Goal: Information Seeking & Learning: Check status

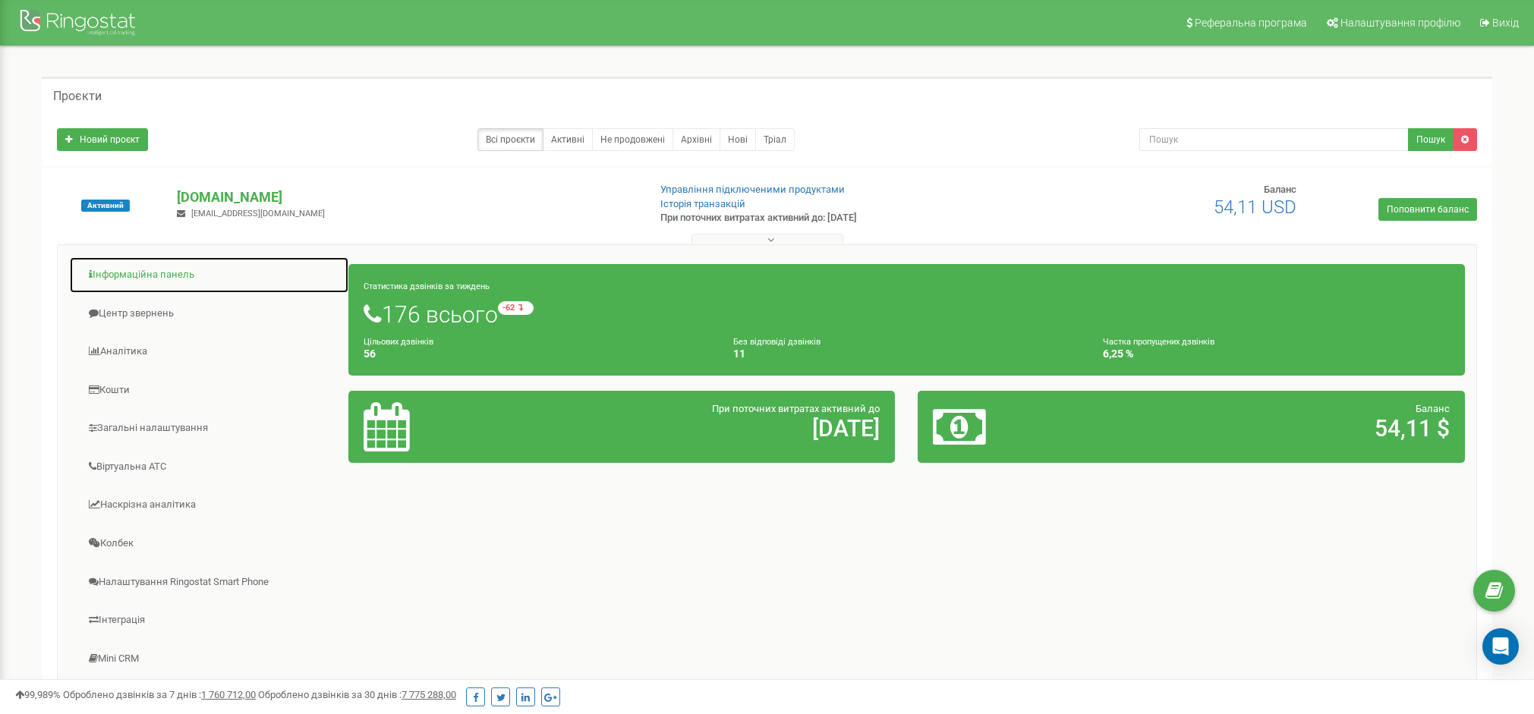
click at [169, 272] on link "Інформаційна панель" at bounding box center [209, 275] width 280 height 37
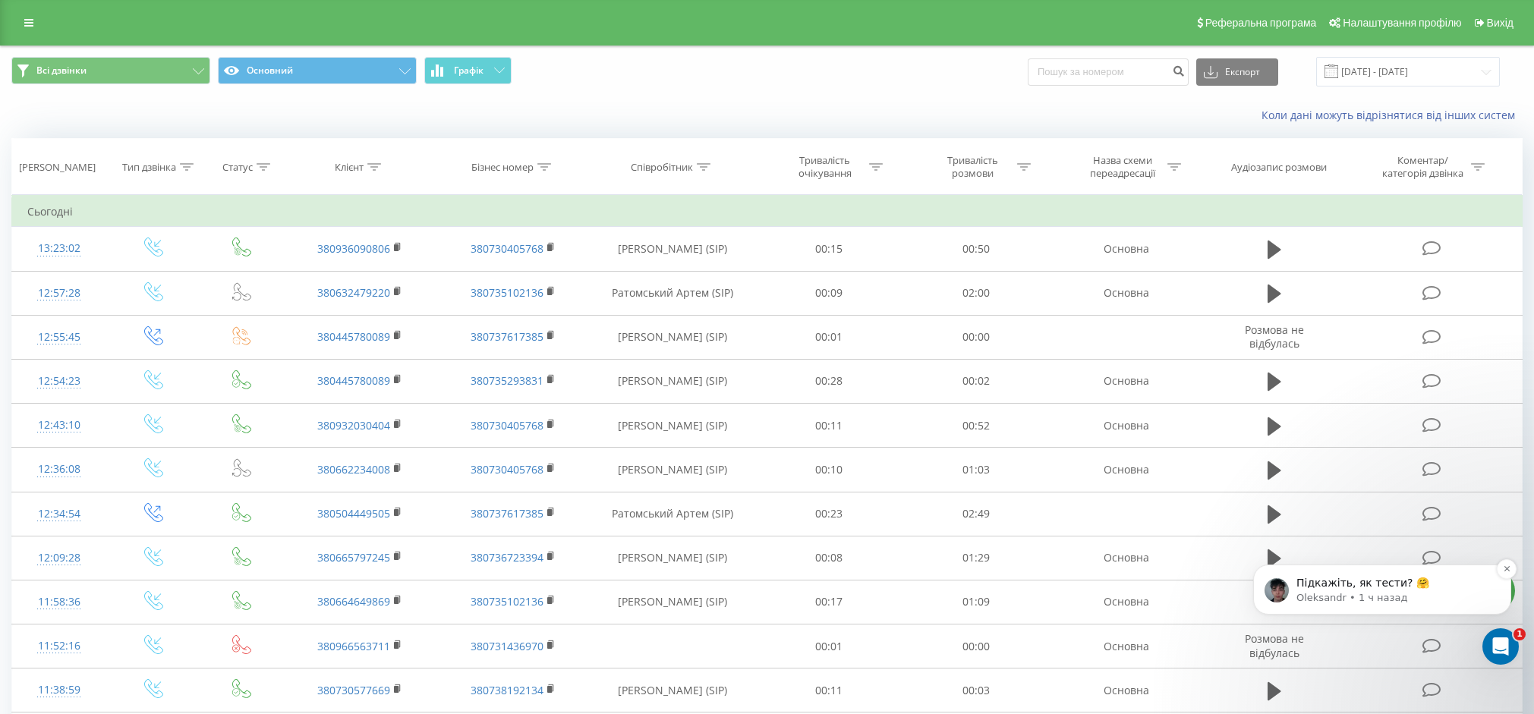
click at [1434, 593] on p "Oleksandr • 1 ч назад" at bounding box center [1395, 598] width 196 height 14
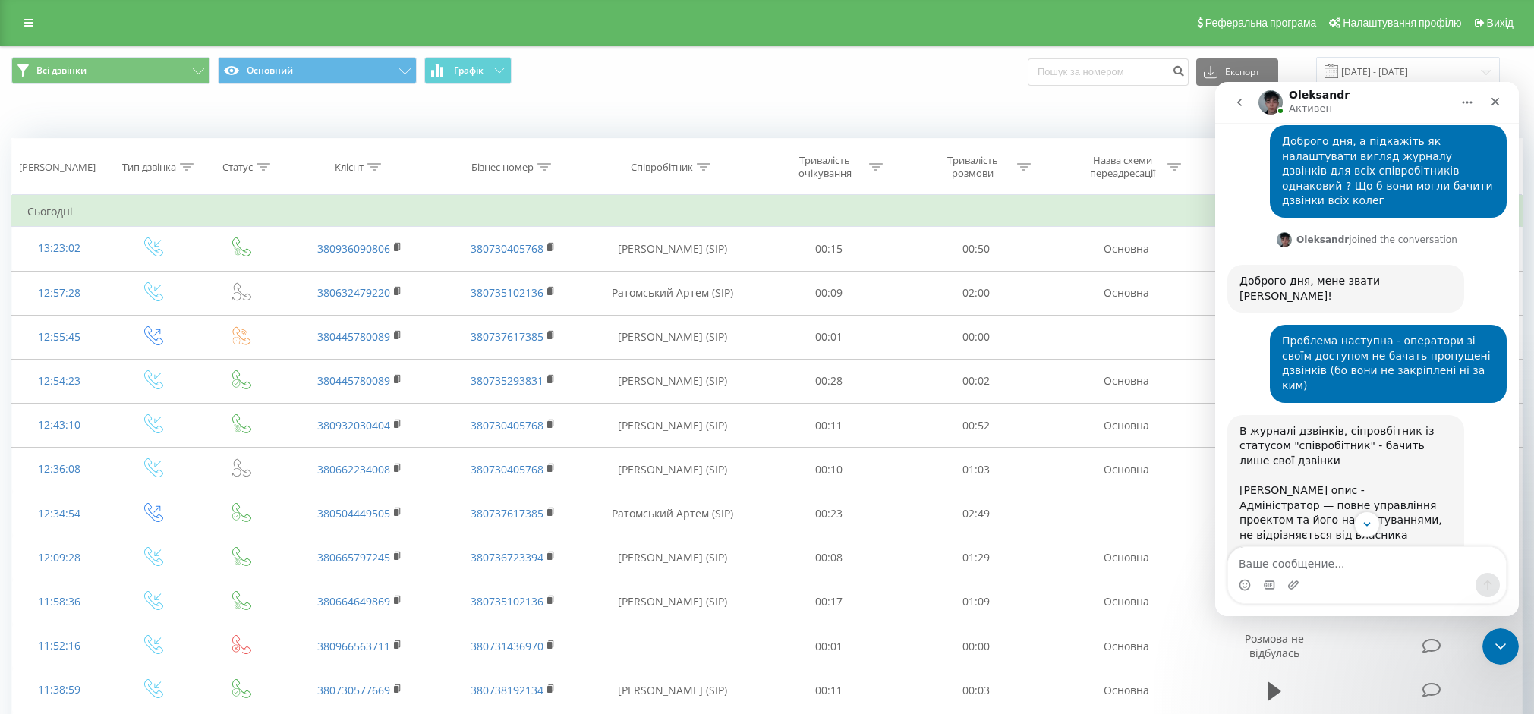
scroll to position [530, 0]
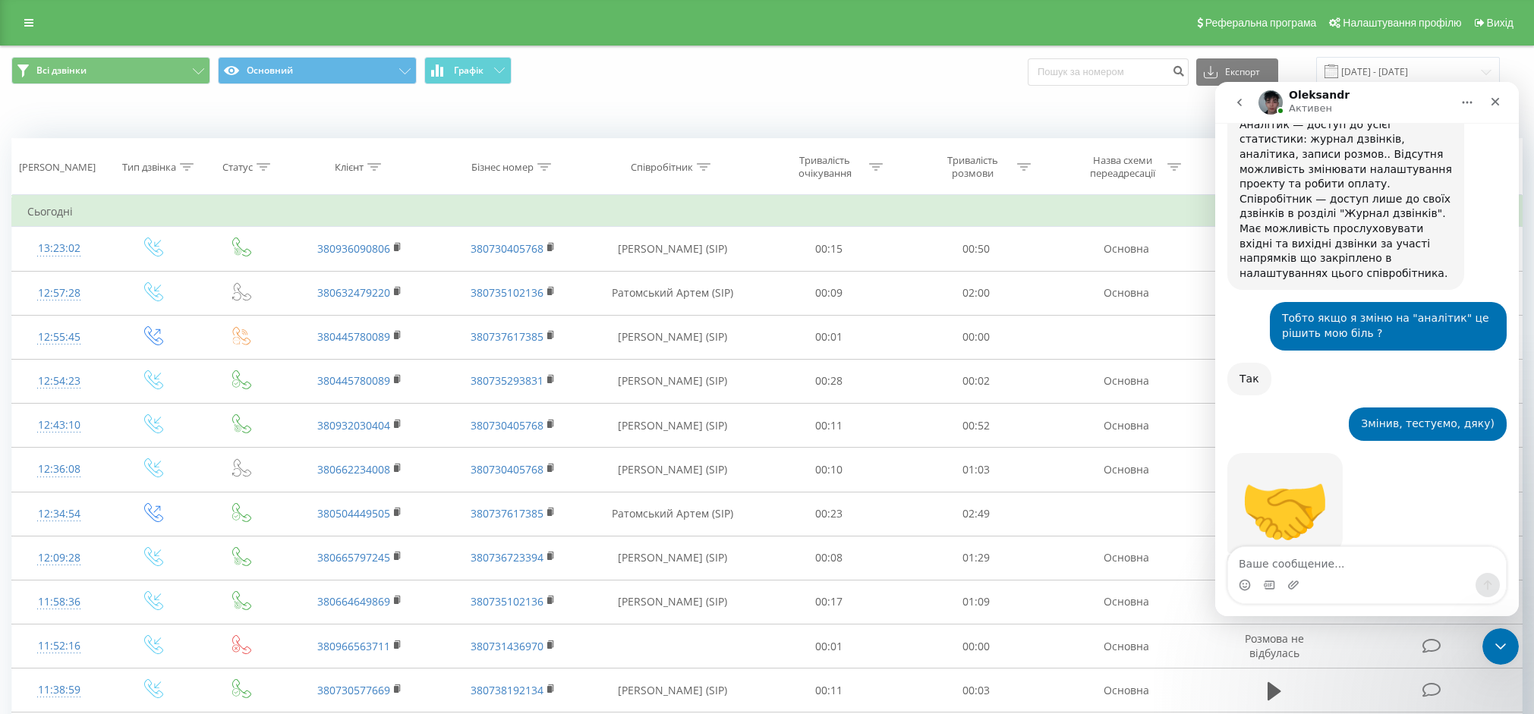
click at [1344, 553] on textarea "Ваше сообщение..." at bounding box center [1367, 560] width 278 height 26
type textarea "Та начеб-то підходить такий формат"
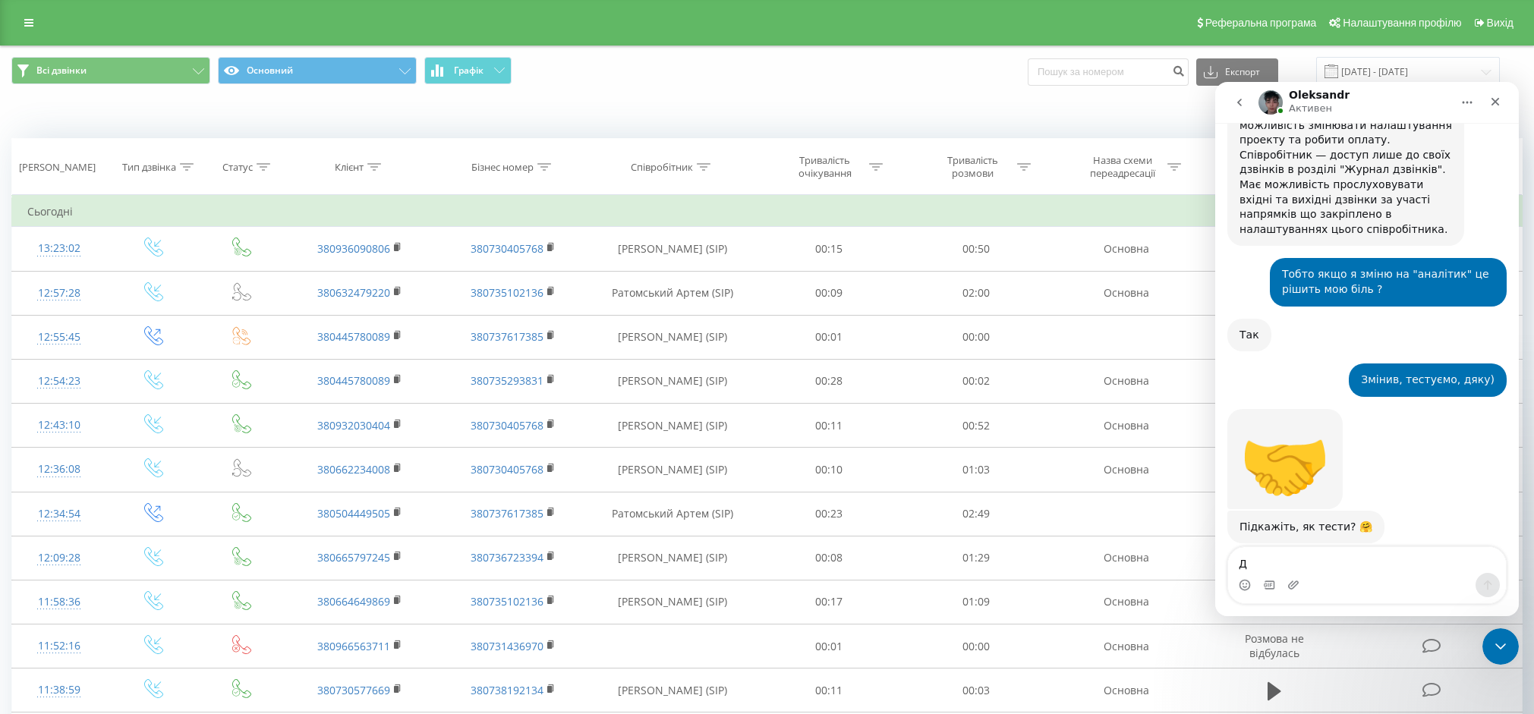
scroll to position [575, 0]
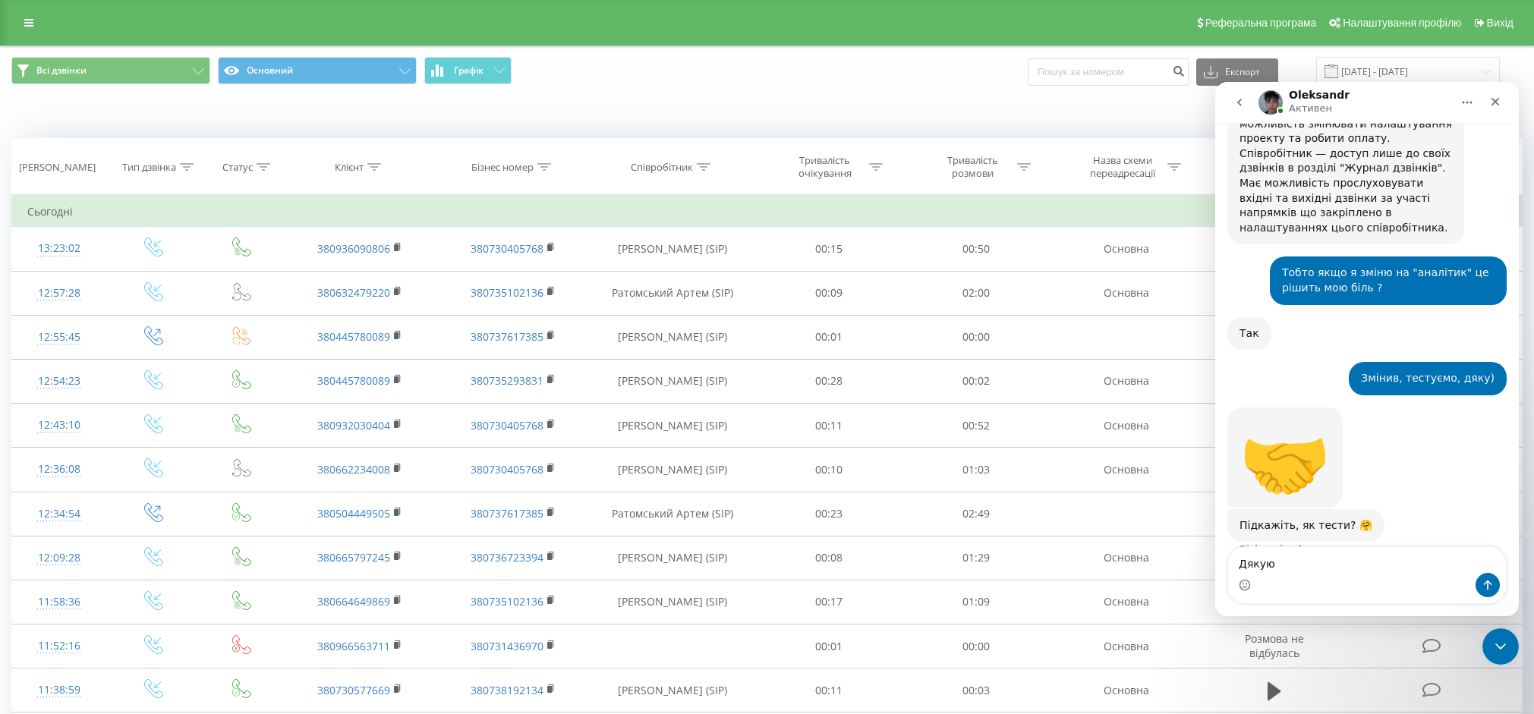
type textarea "Дякую)"
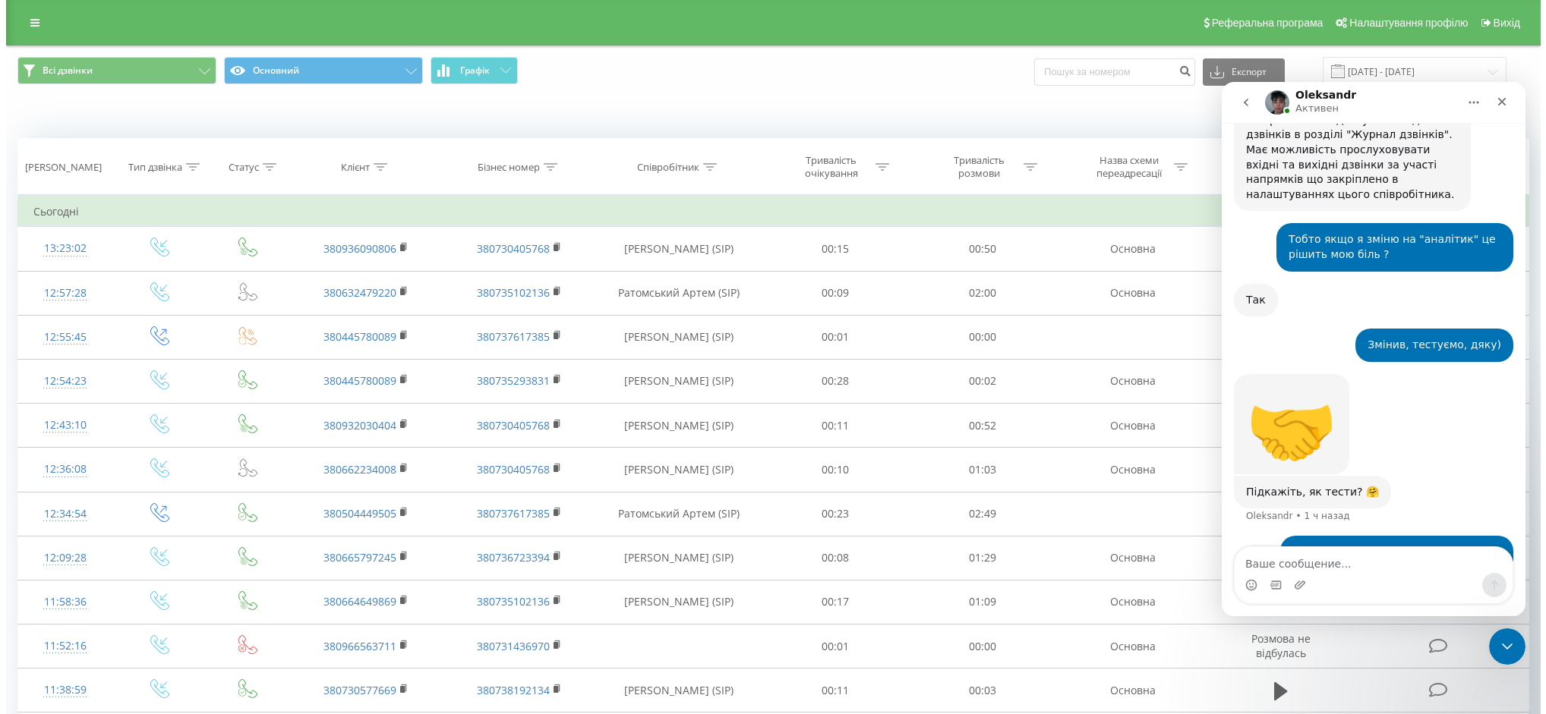
scroll to position [610, 0]
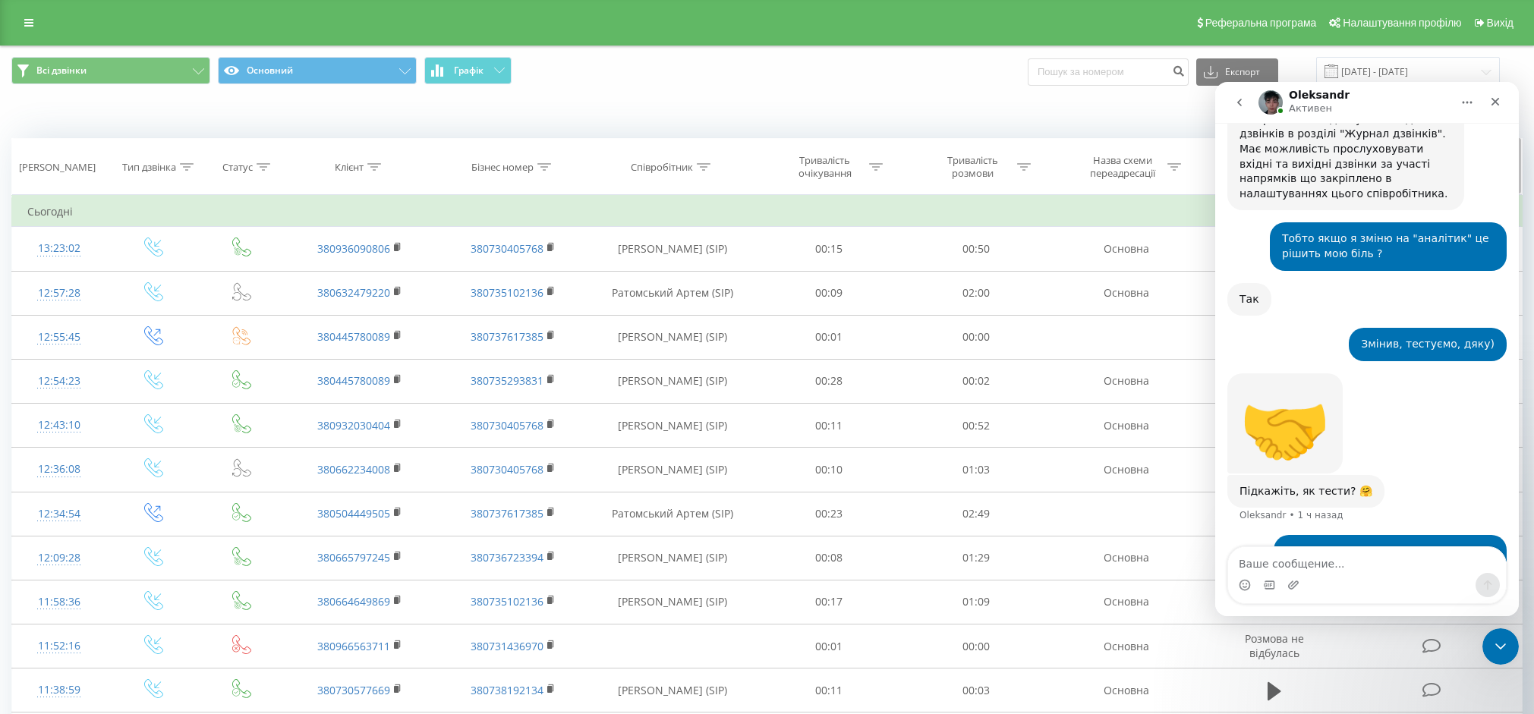
click at [358, 169] on div "Клієнт" at bounding box center [349, 167] width 29 height 13
click at [358, 264] on input "text" at bounding box center [360, 276] width 134 height 27
paste input "380674492774"
type input "380674492774"
click at [378, 298] on span "OK" at bounding box center [392, 306] width 43 height 24
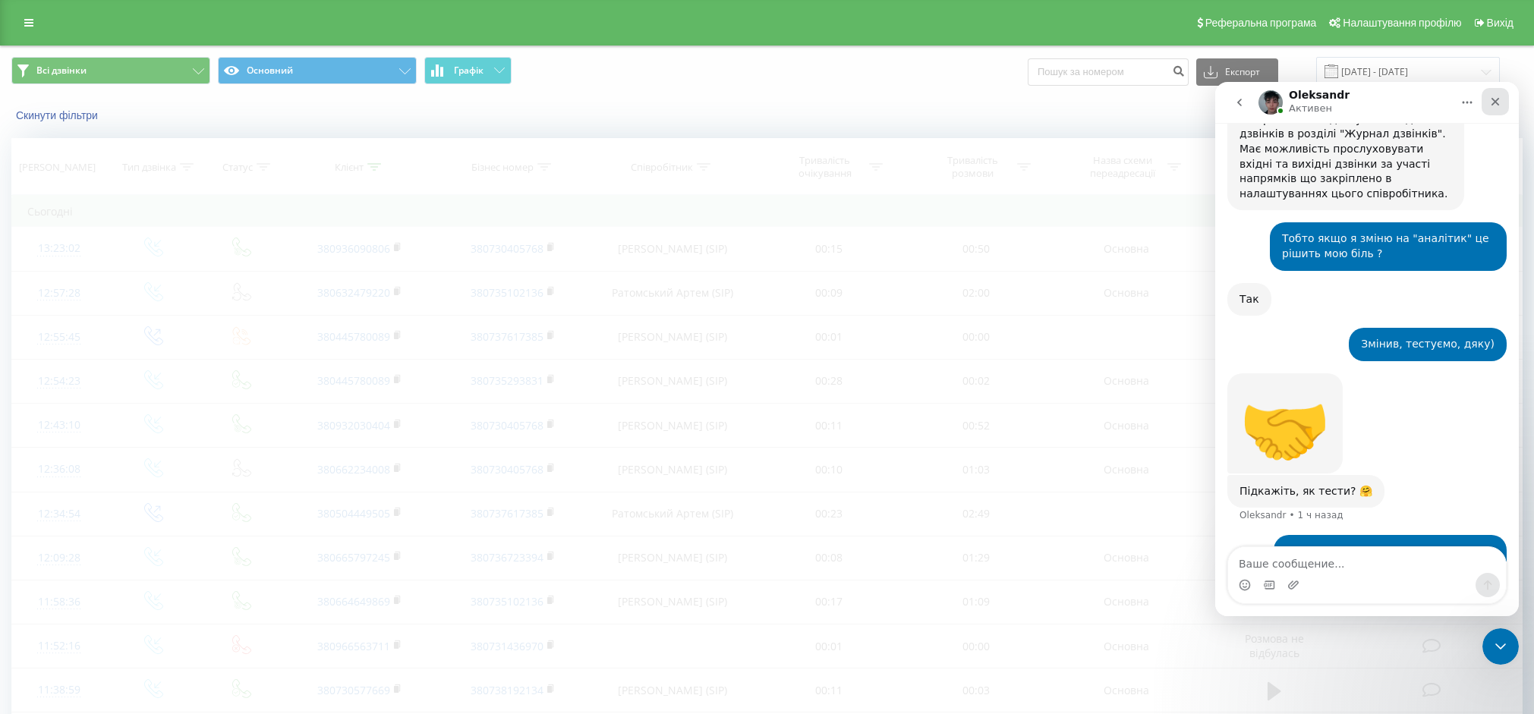
click at [1502, 98] on div "Закрыть" at bounding box center [1495, 101] width 27 height 27
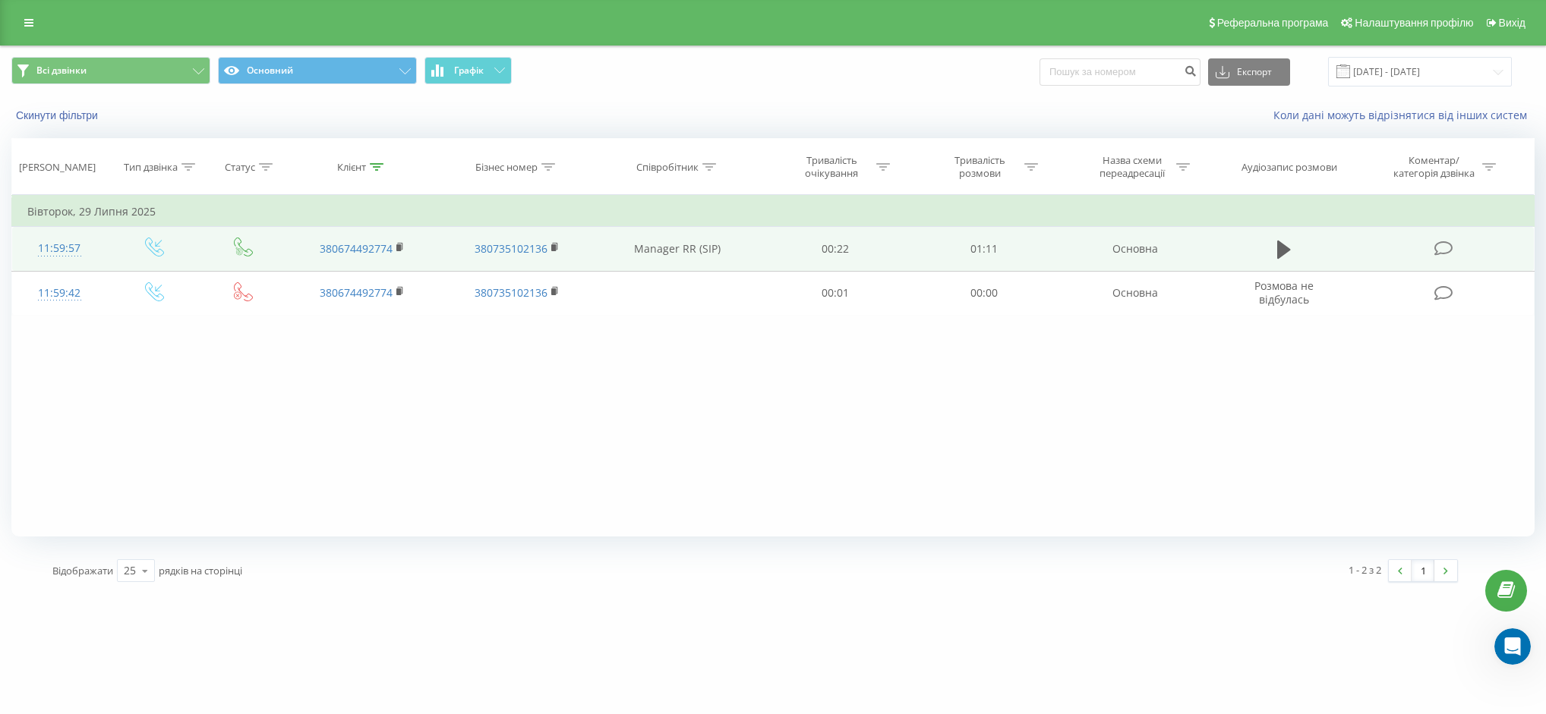
scroll to position [610, 0]
click at [1276, 253] on button at bounding box center [1283, 249] width 23 height 23
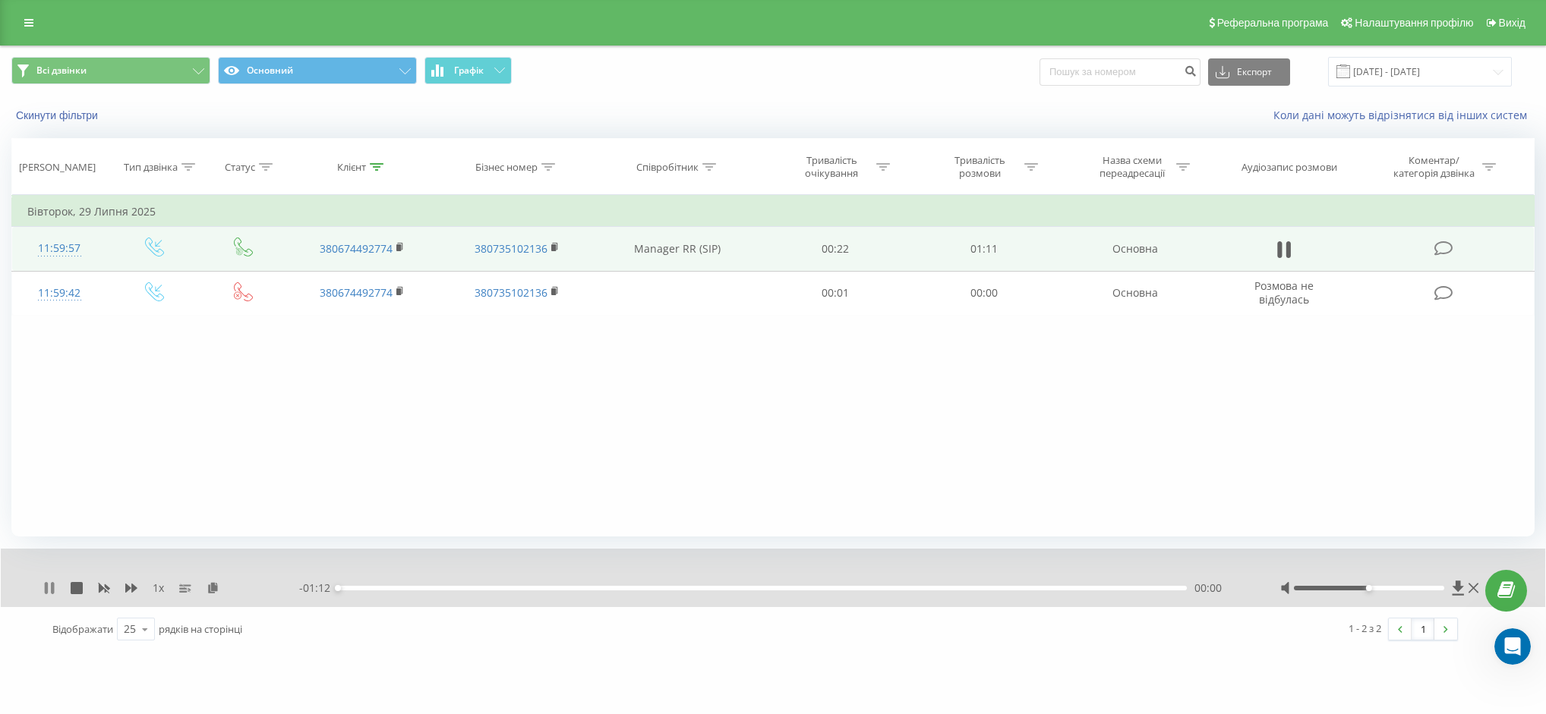
click at [49, 588] on icon at bounding box center [49, 588] width 12 height 12
click at [52, 585] on icon at bounding box center [49, 588] width 12 height 12
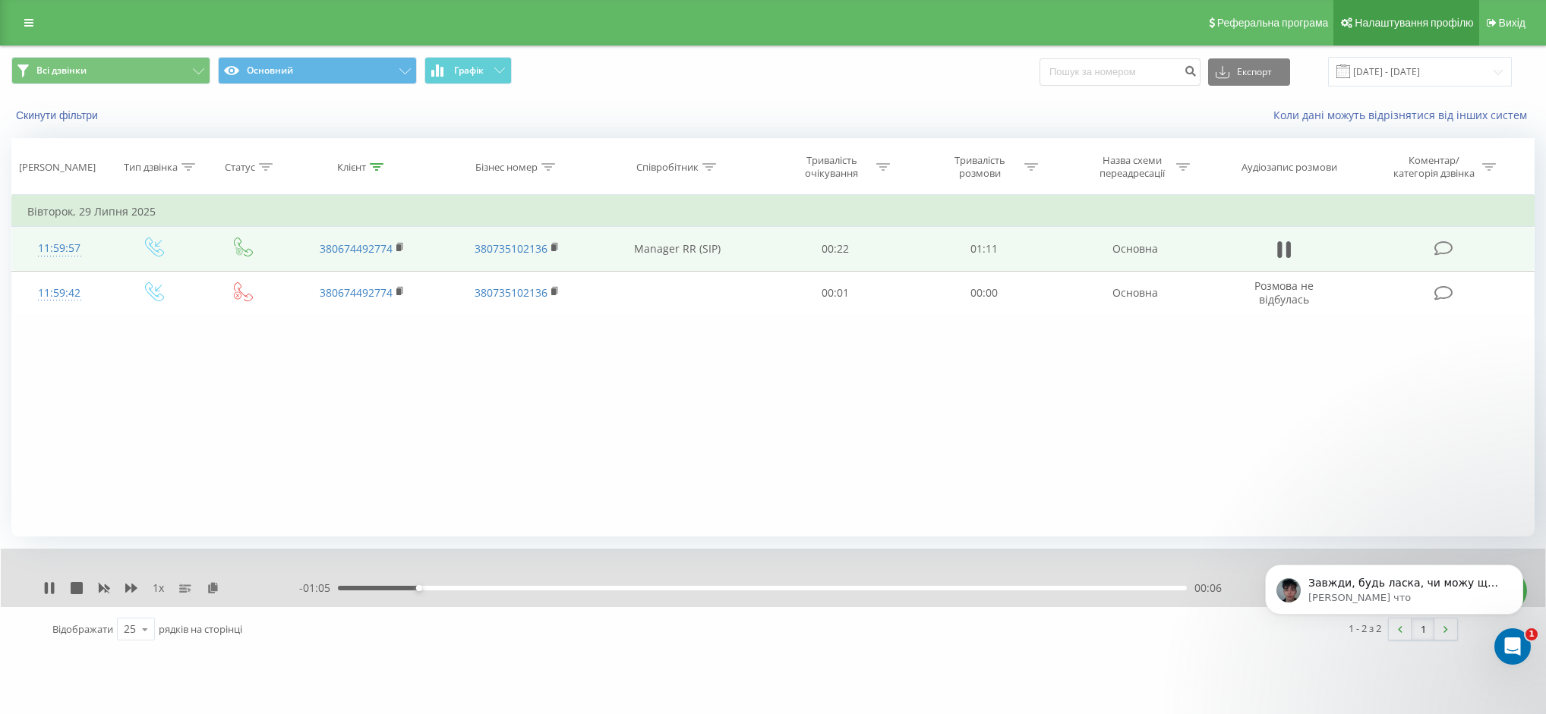
scroll to position [670, 0]
click at [1373, 562] on body "Завжди, будь ласка, чи можу ще чимось вам допомогти?🤗 Oleksandr • Только что" at bounding box center [1394, 603] width 292 height 128
click at [1378, 582] on p "Завжди, будь ласка, чи можу ще чимось вам допомогти?🤗" at bounding box center [1406, 583] width 196 height 15
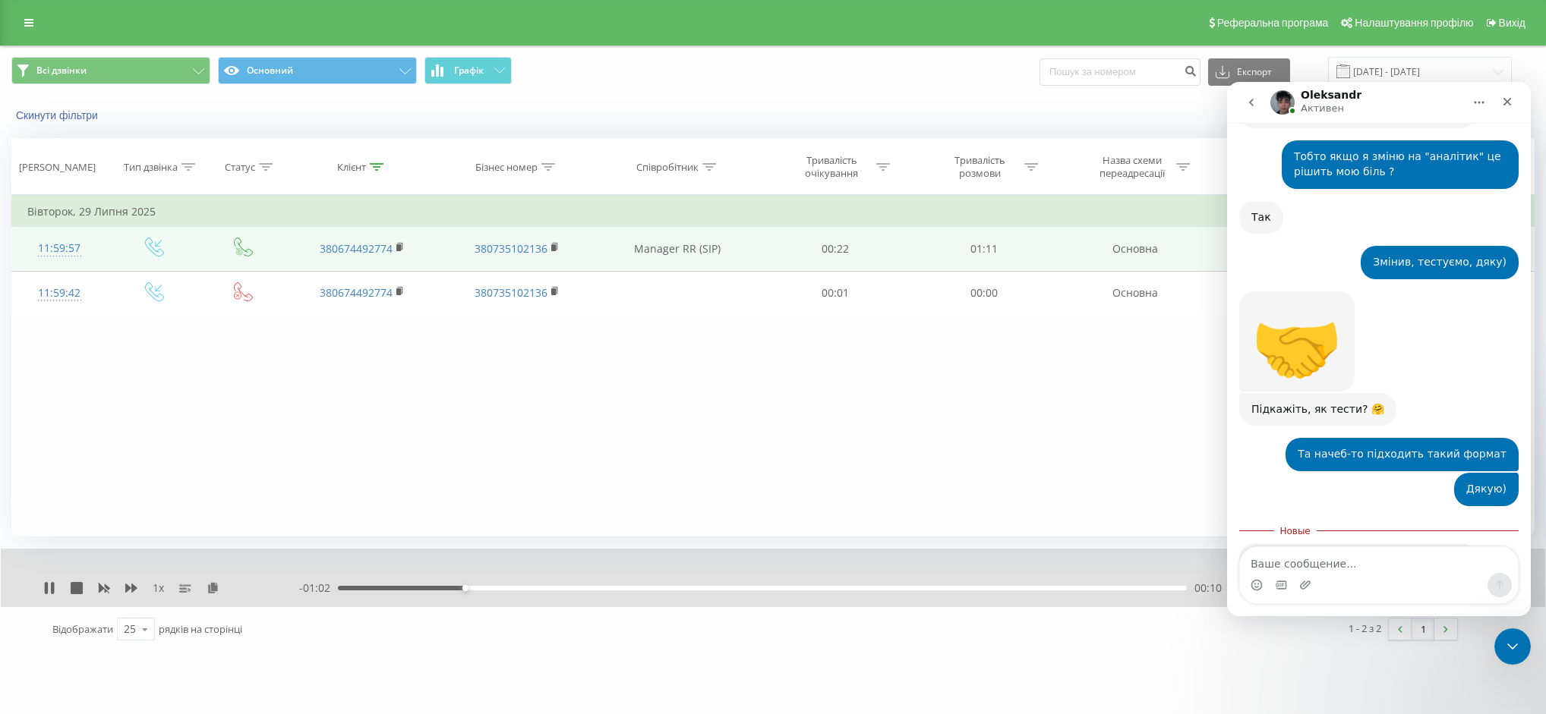
scroll to position [695, 0]
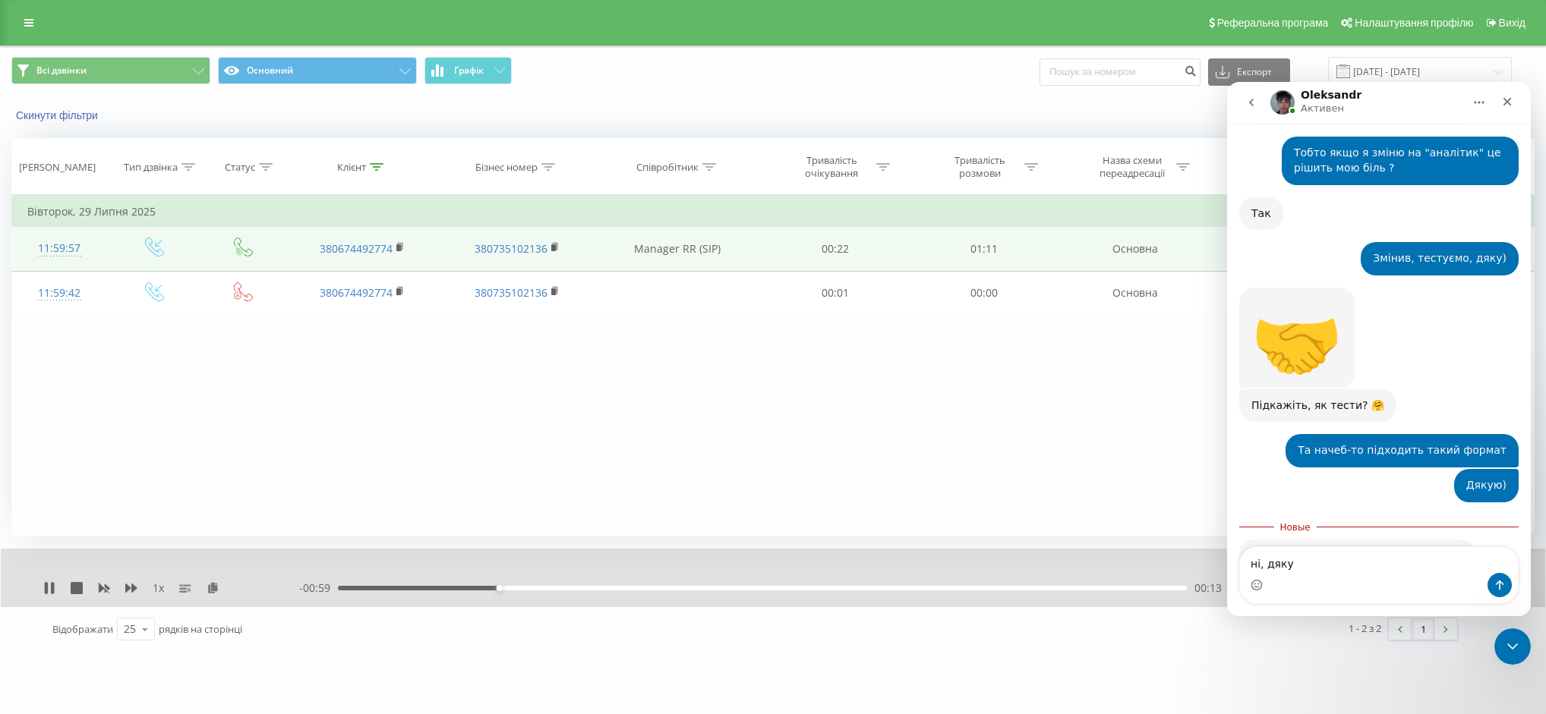
type textarea "ні, дякую"
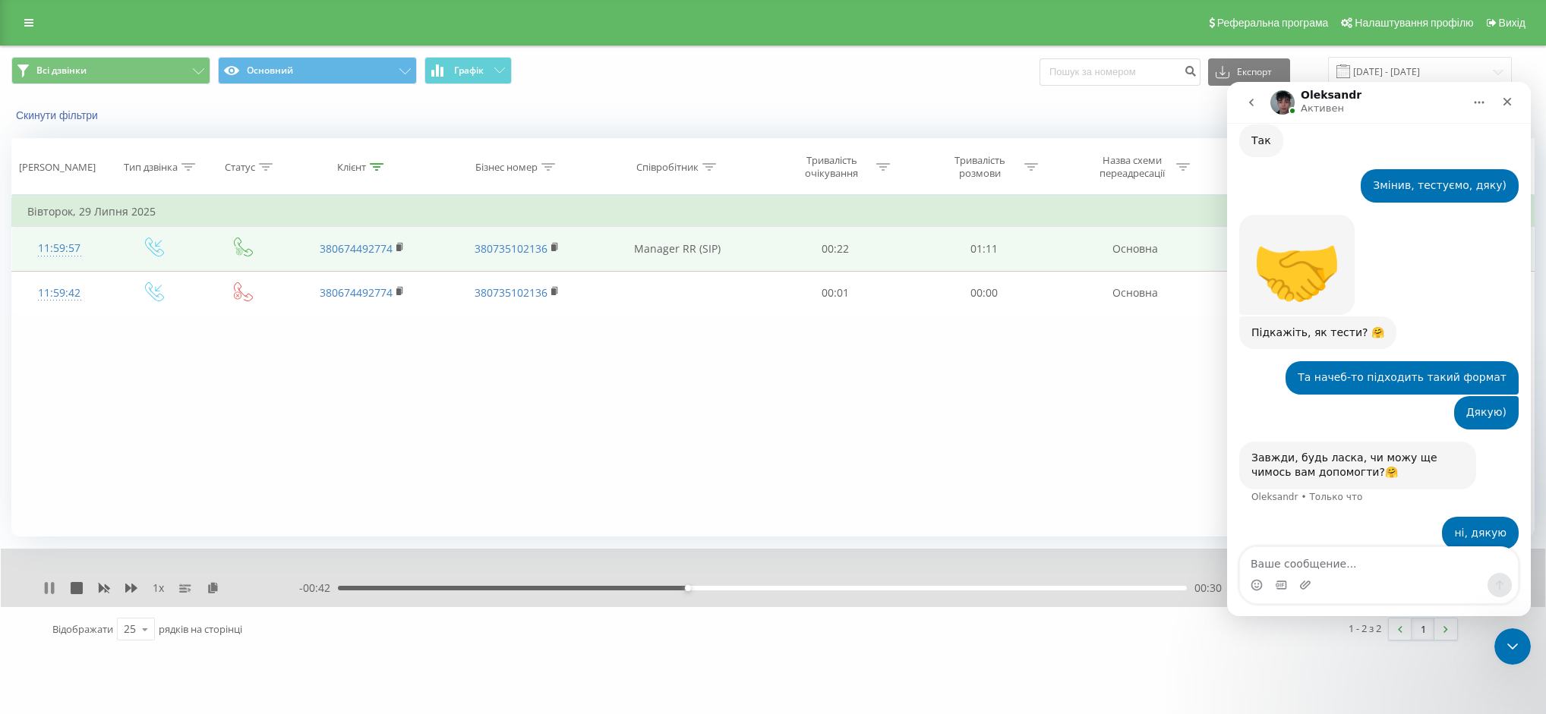
scroll to position [774, 0]
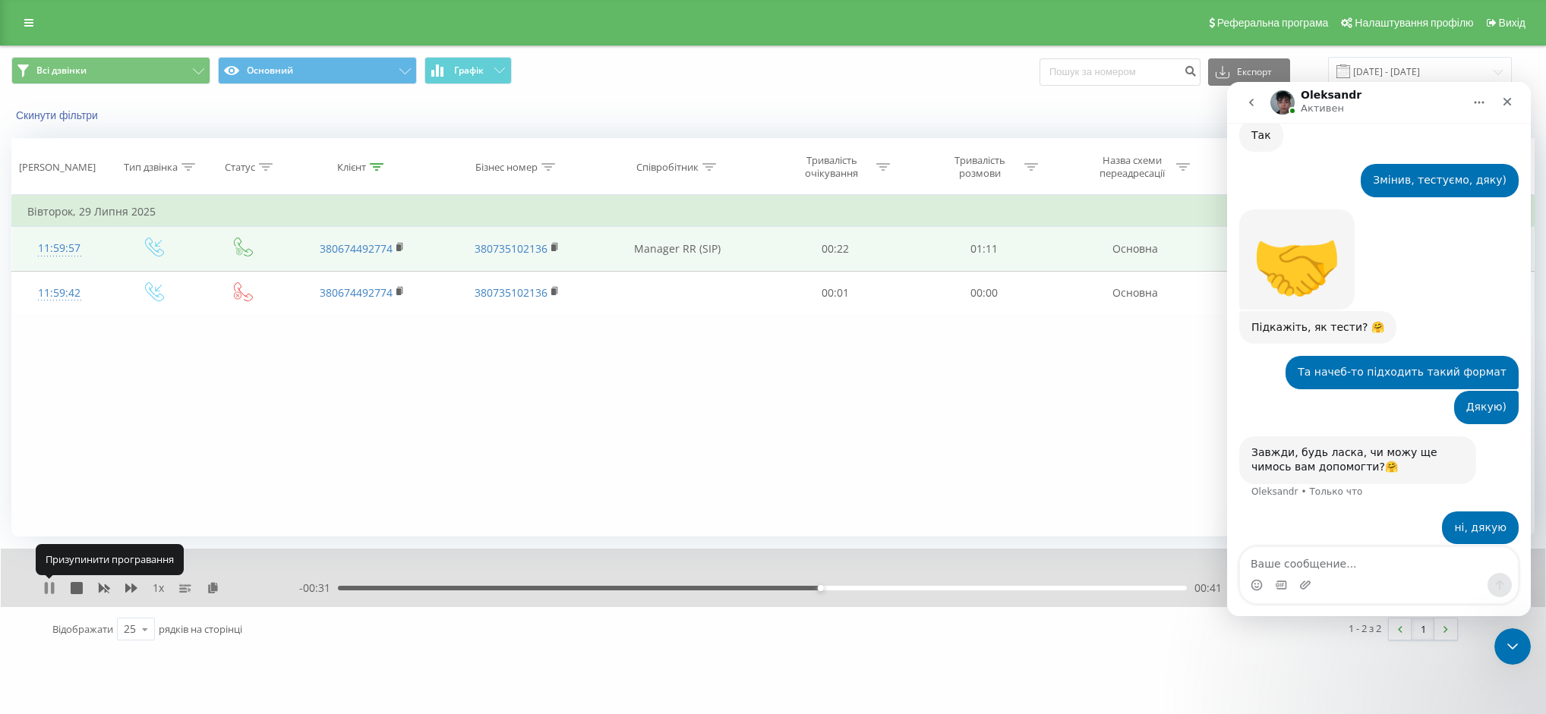
click at [53, 591] on icon at bounding box center [52, 588] width 3 height 12
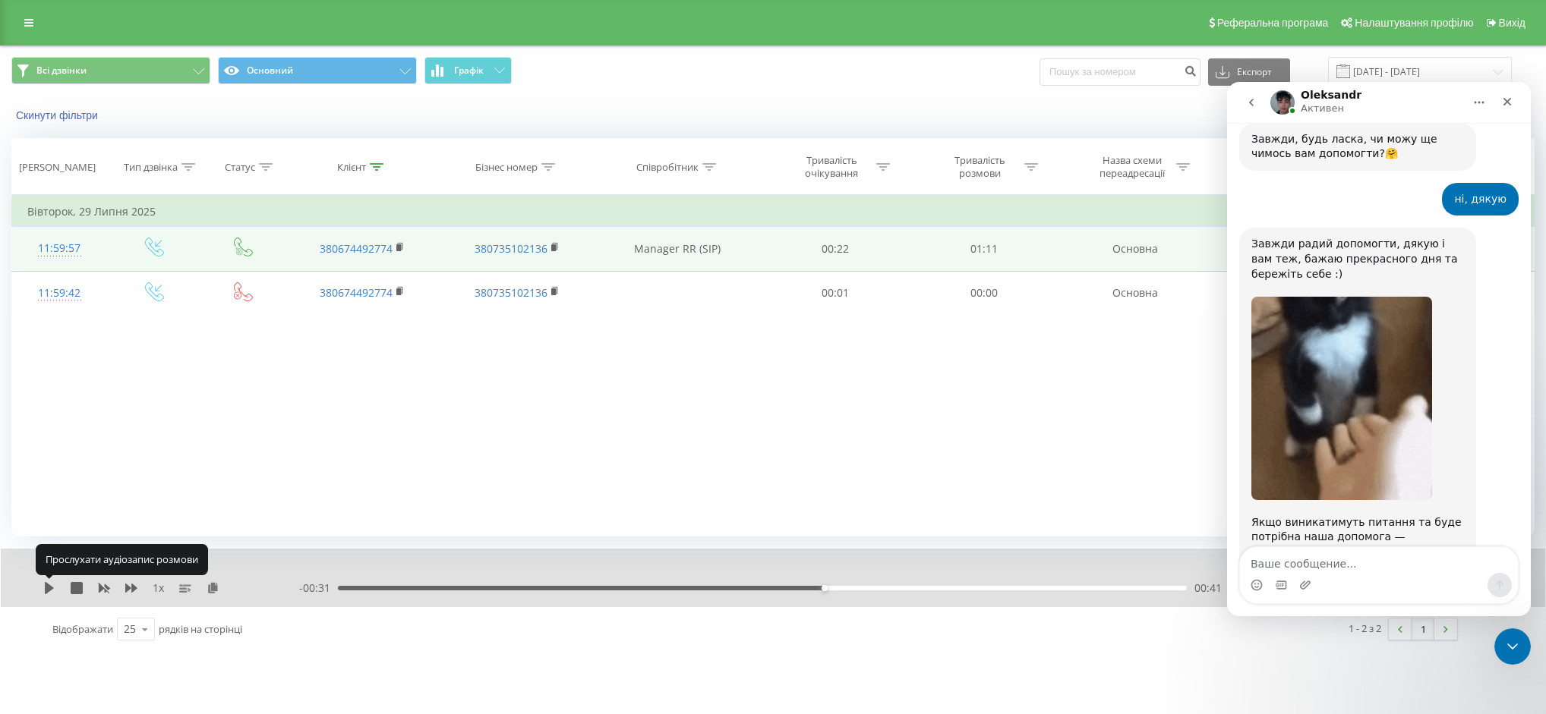
scroll to position [1098, 0]
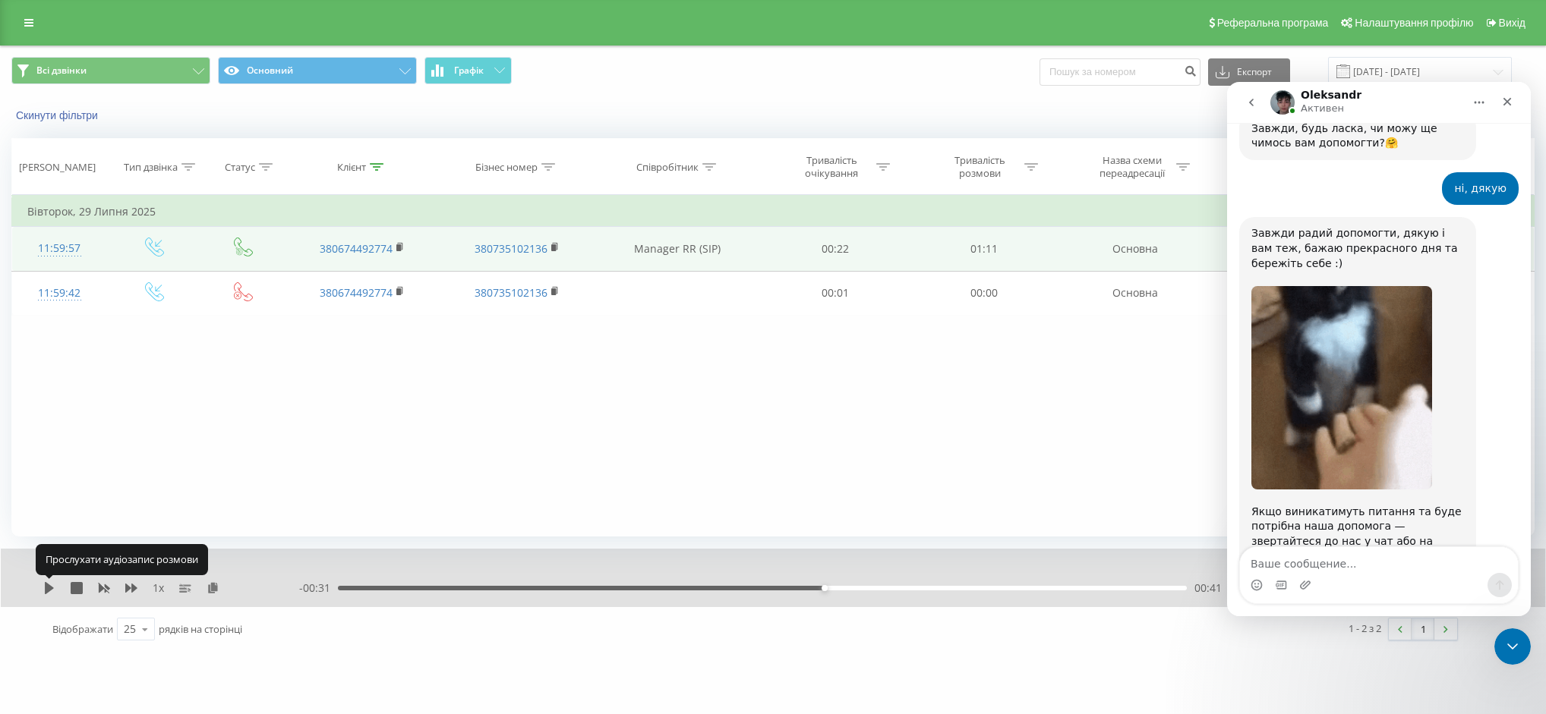
click at [53, 591] on icon at bounding box center [49, 588] width 12 height 12
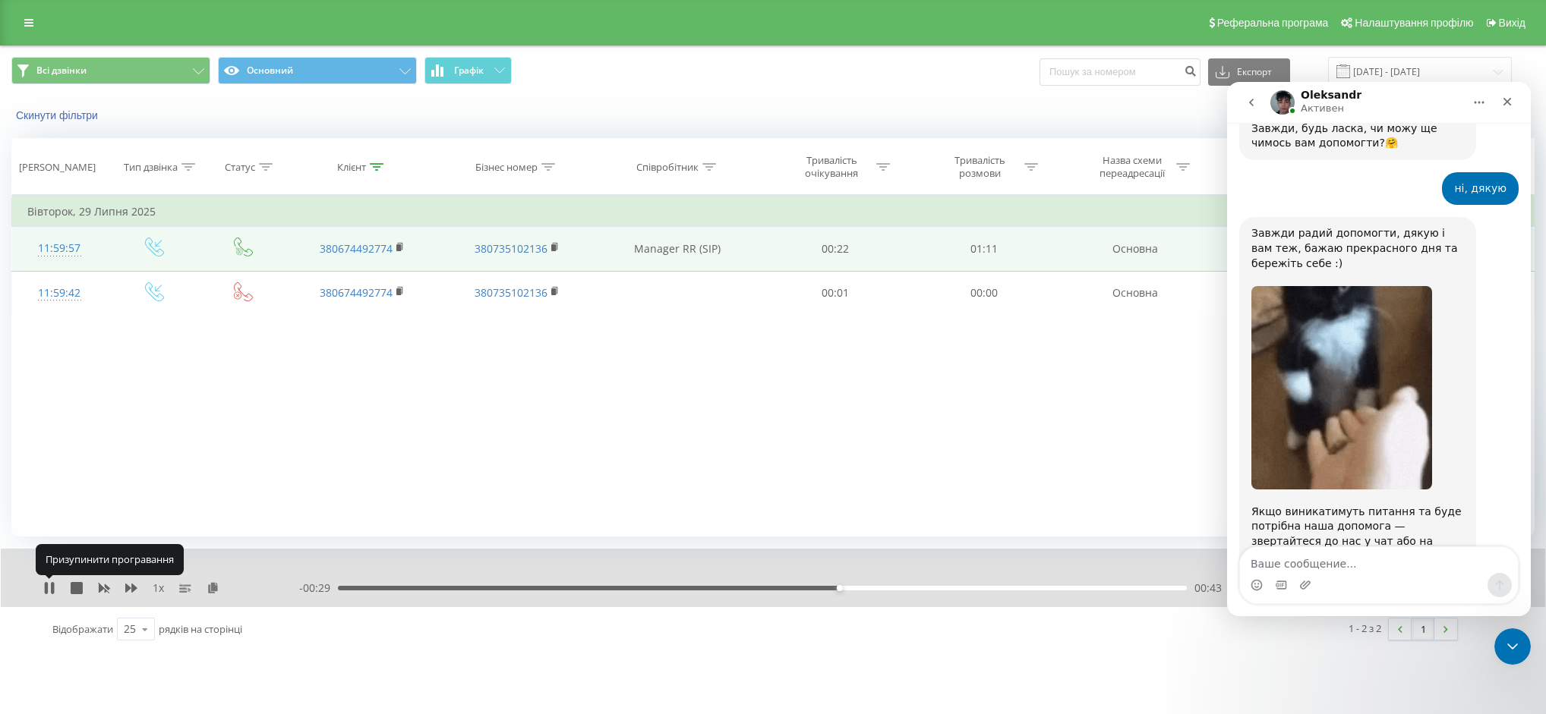
click at [53, 591] on icon at bounding box center [52, 588] width 3 height 12
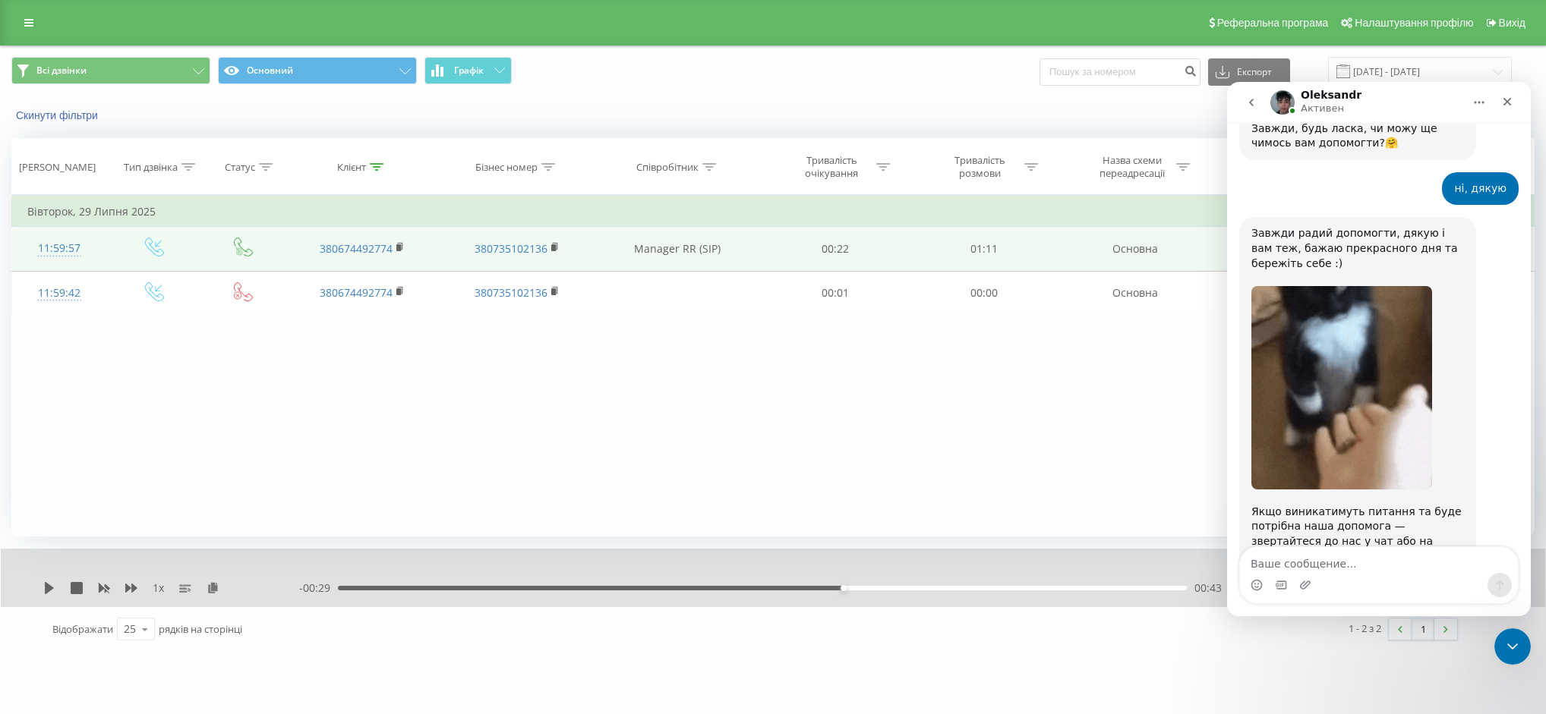
click at [821, 586] on div "00:43" at bounding box center [762, 588] width 849 height 5
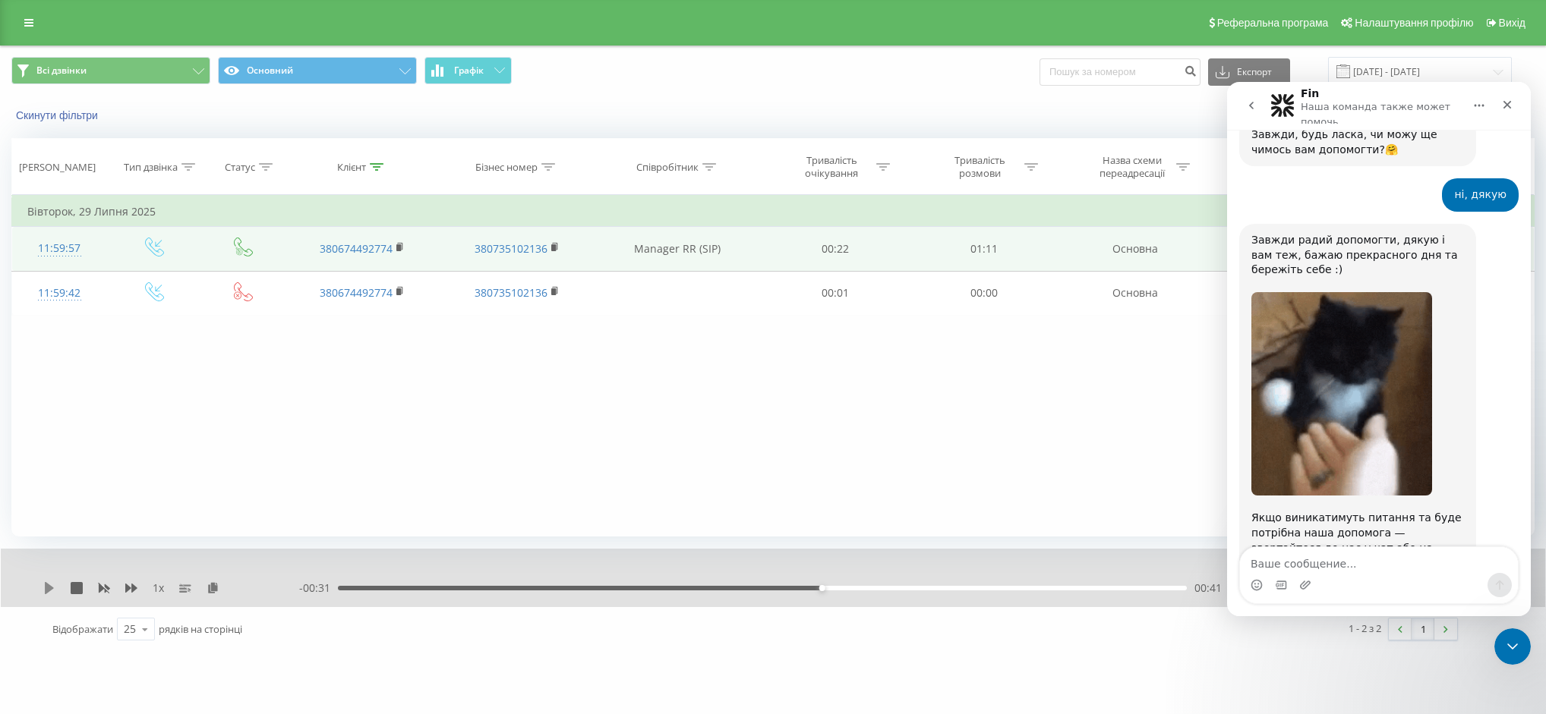
scroll to position [1105, 0]
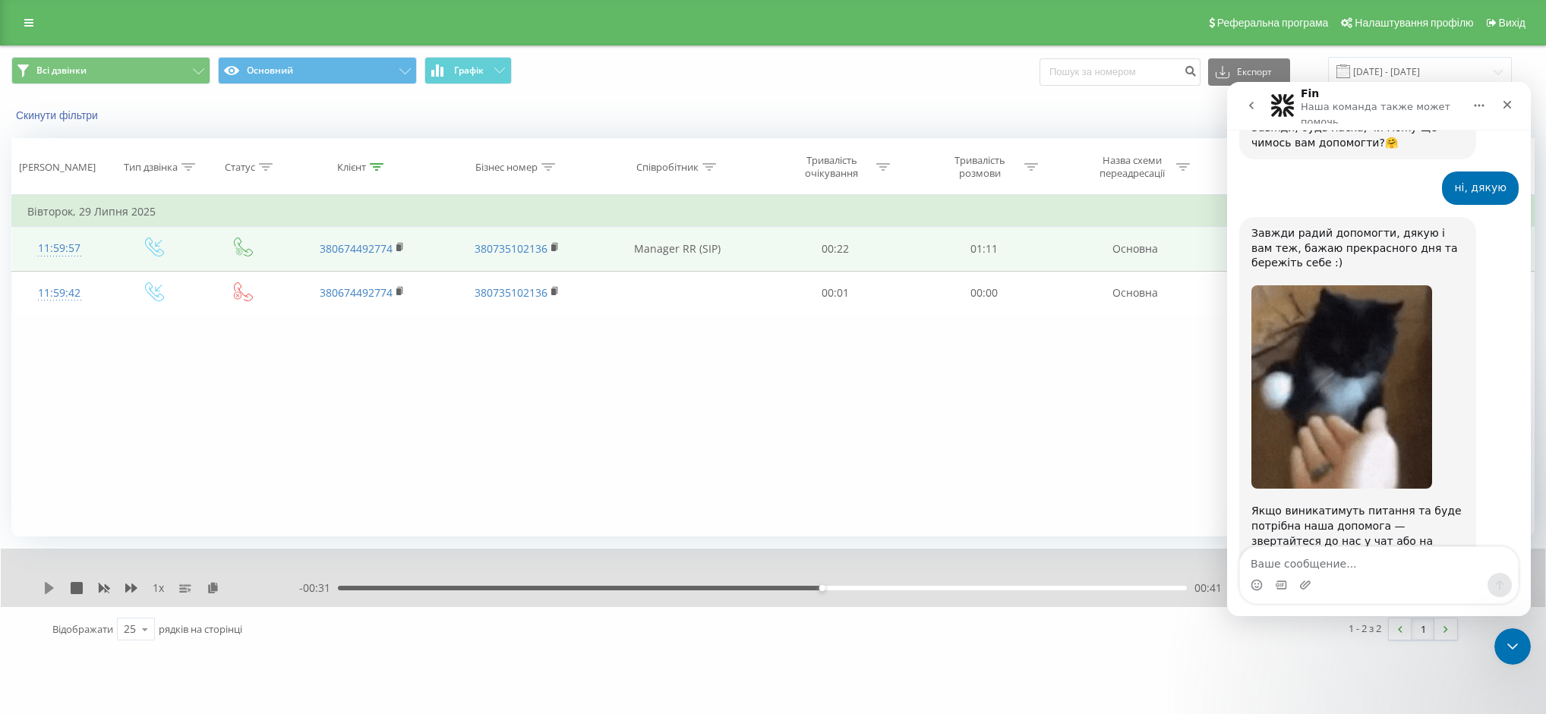
click at [52, 588] on icon at bounding box center [49, 588] width 9 height 12
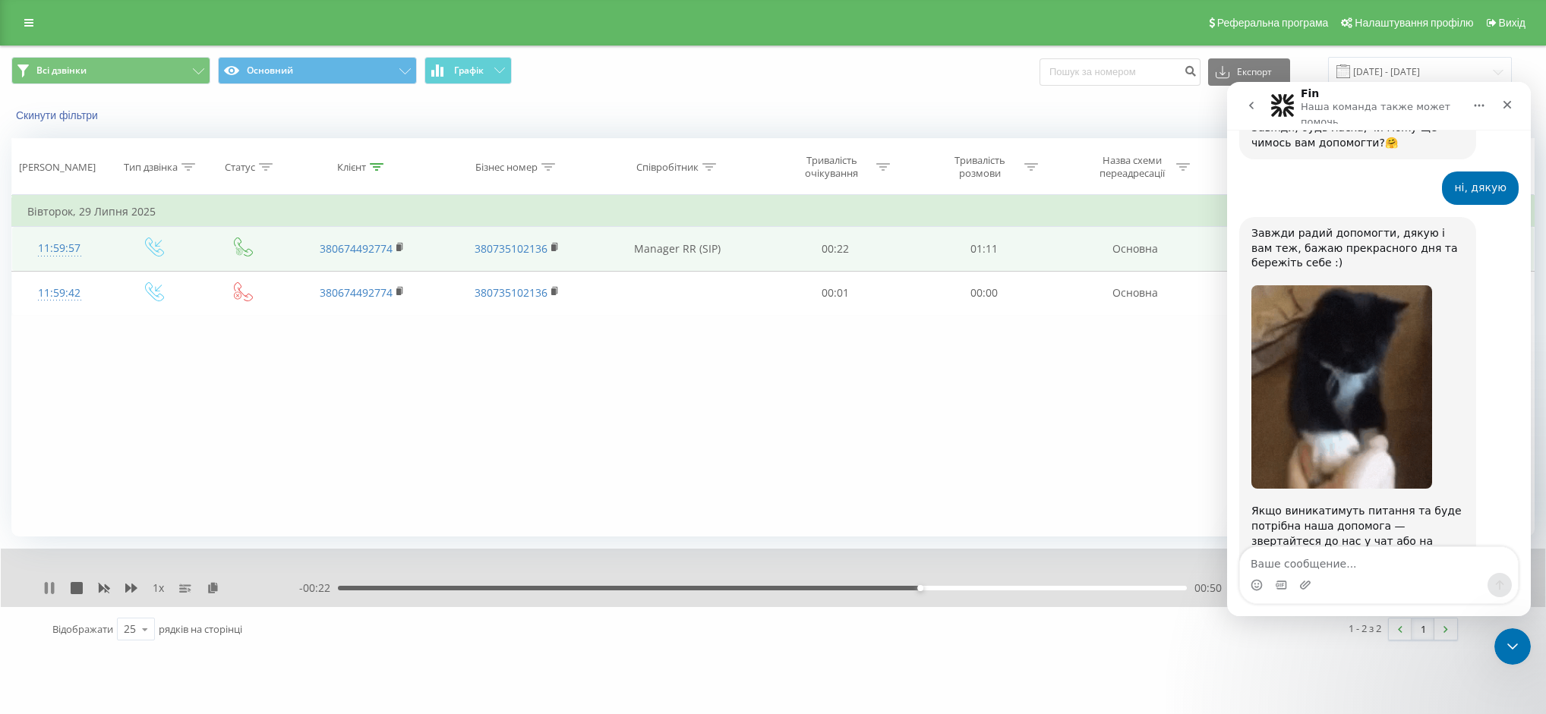
click at [44, 590] on icon at bounding box center [49, 588] width 12 height 12
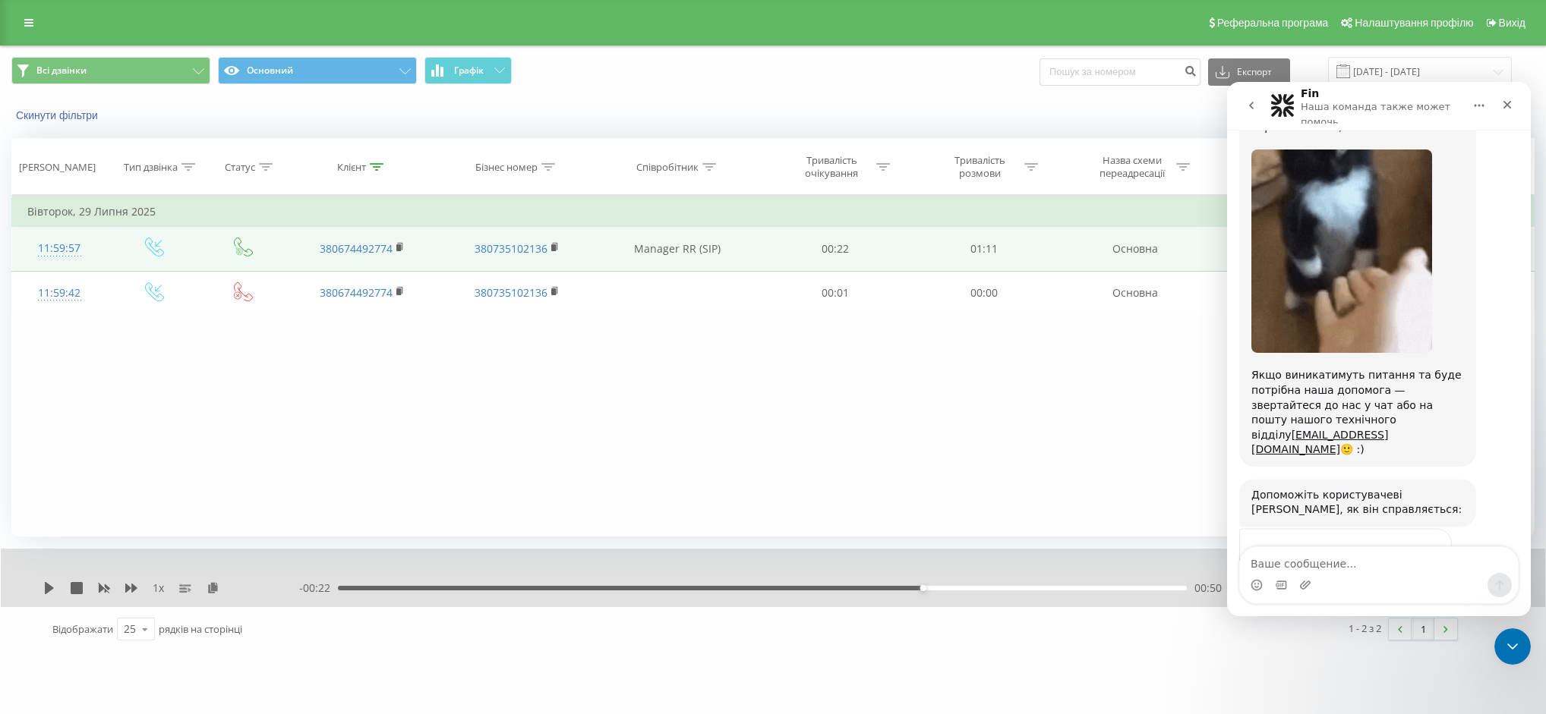
scroll to position [1241, 0]
click at [46, 583] on icon at bounding box center [49, 588] width 9 height 12
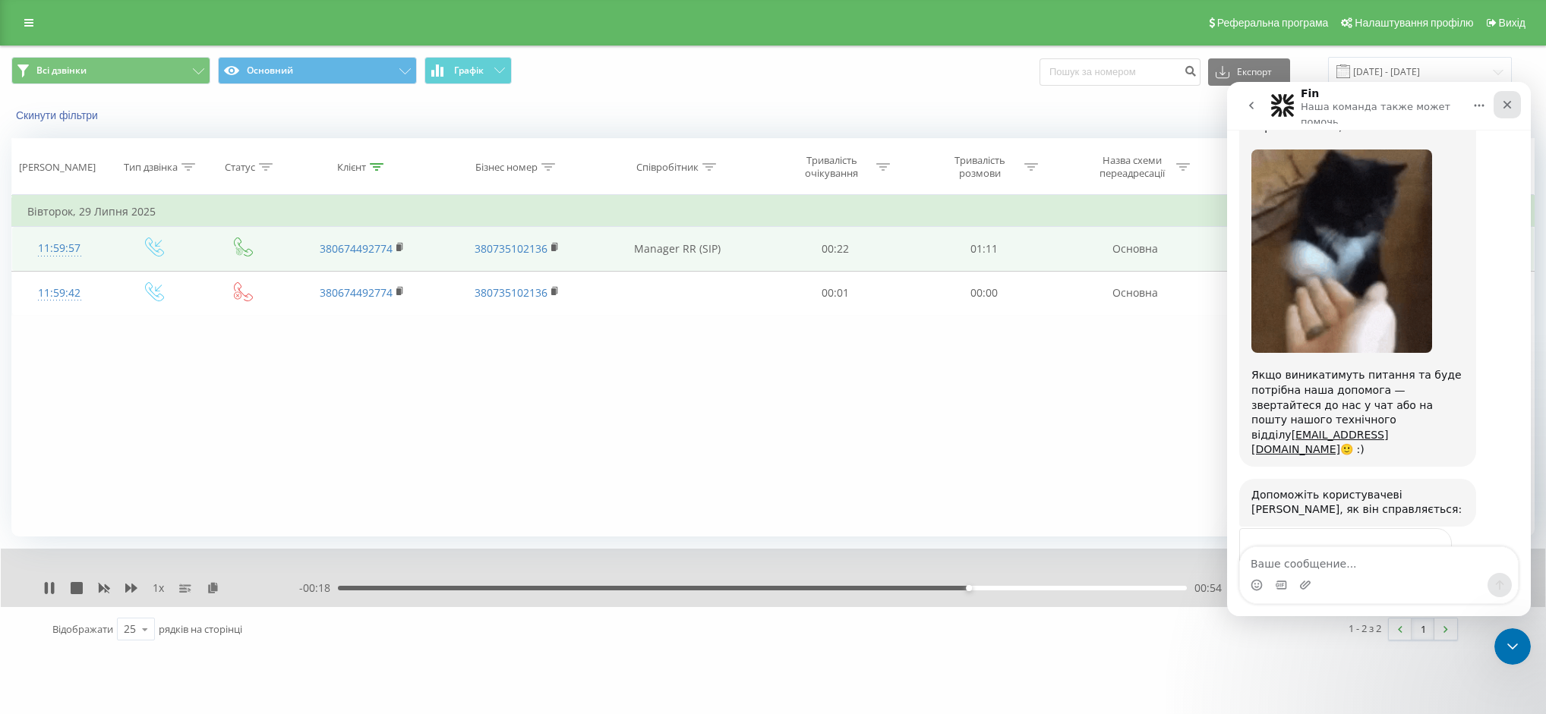
drag, startPoint x: 1507, startPoint y: 101, endPoint x: 2362, endPoint y: 415, distance: 910.6
click at [1507, 101] on icon "Закрыть" at bounding box center [1507, 105] width 12 height 12
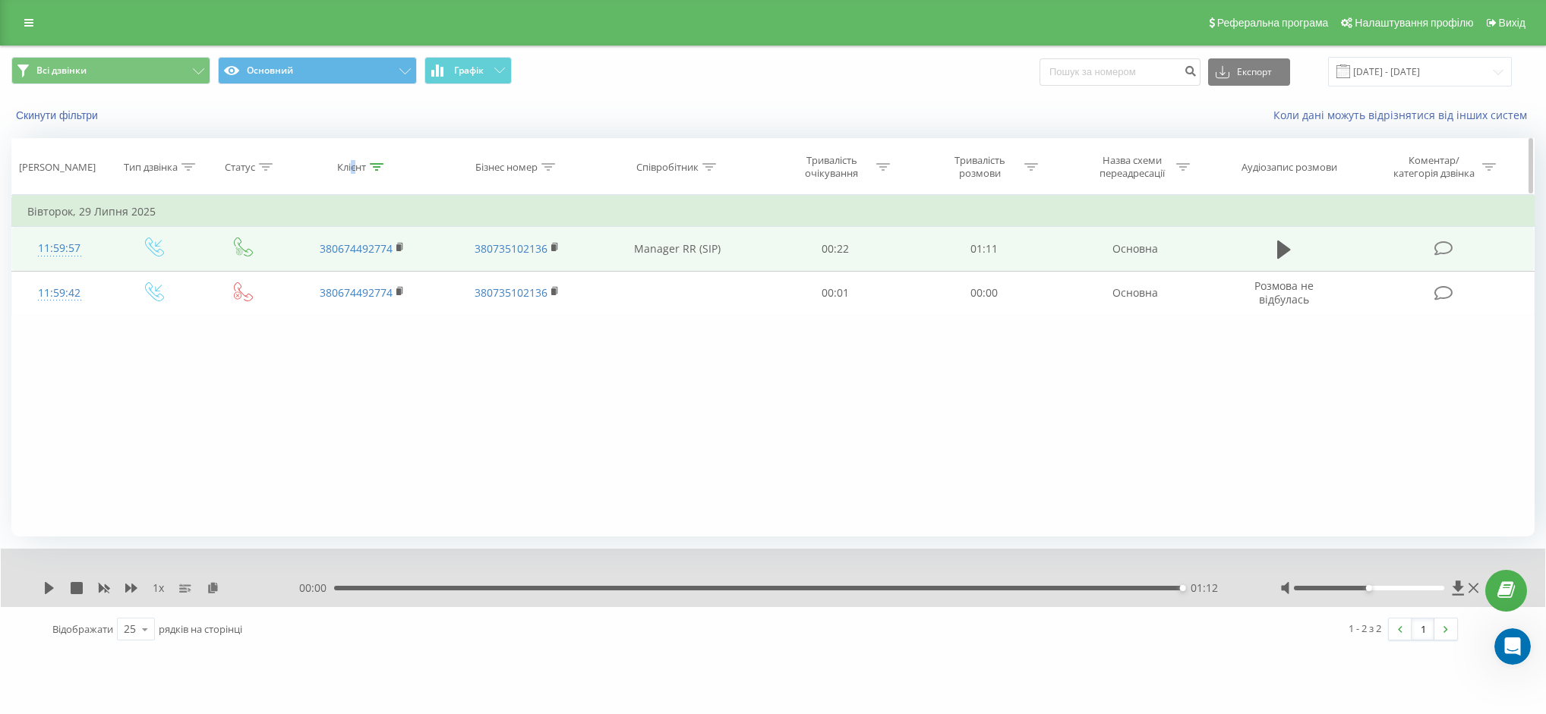
click at [352, 169] on div "Клієнт" at bounding box center [351, 167] width 29 height 13
click at [358, 275] on input "380674492774" at bounding box center [363, 276] width 134 height 27
click at [381, 304] on span "OK" at bounding box center [395, 306] width 43 height 24
click at [354, 170] on div "Клієнт" at bounding box center [351, 167] width 29 height 13
click at [364, 275] on input "380674492774" at bounding box center [363, 276] width 134 height 27
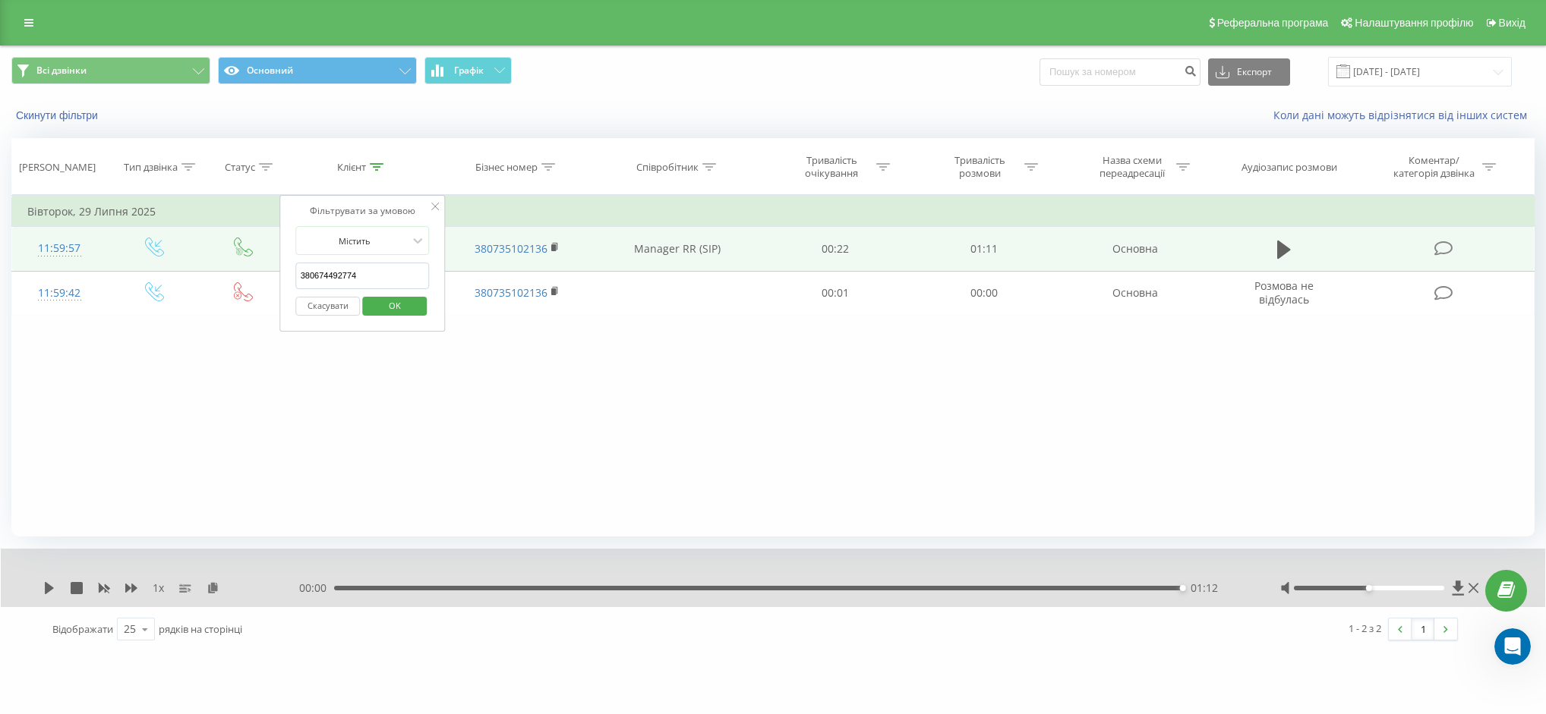
paste input "971225585"
click at [384, 304] on span "OK" at bounding box center [395, 306] width 43 height 24
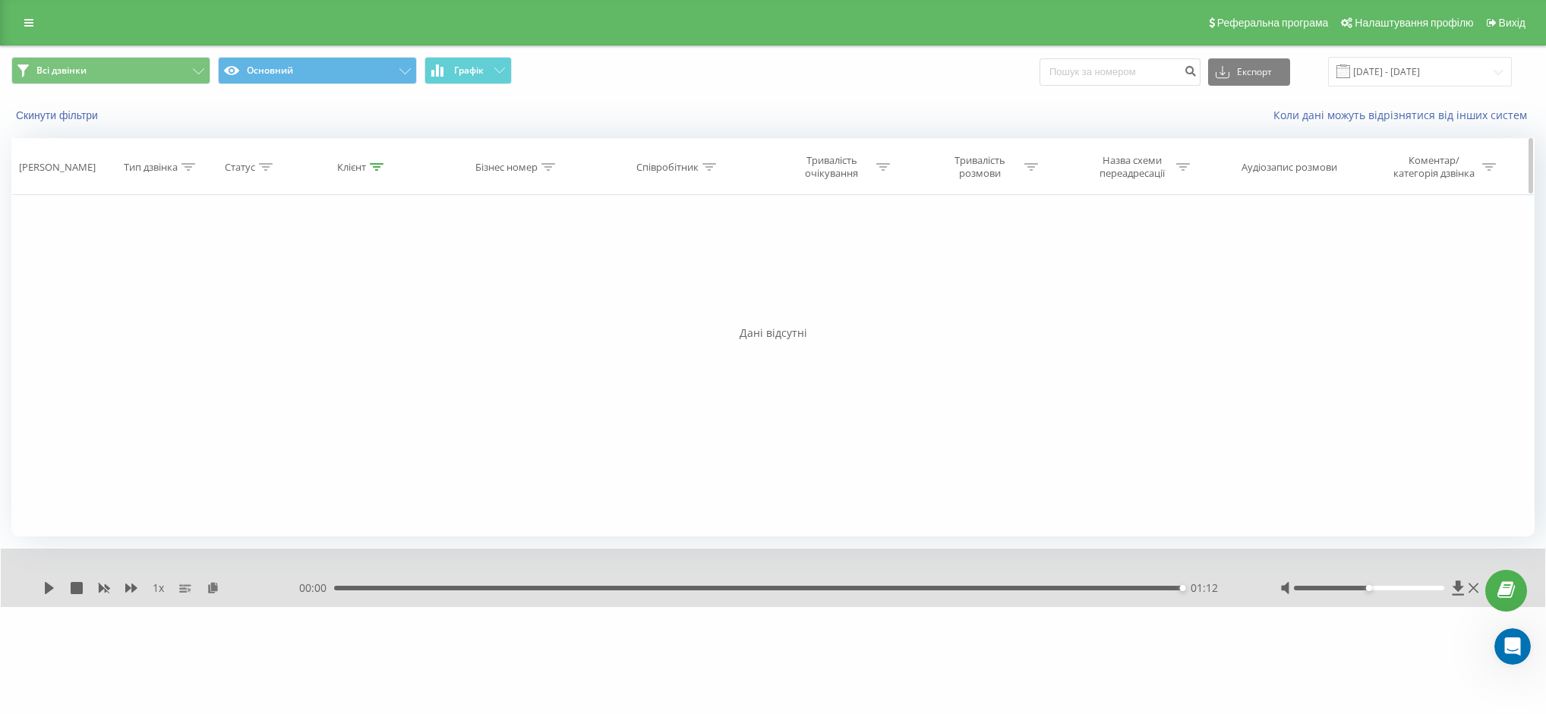
click at [349, 174] on th "Клієнт" at bounding box center [362, 167] width 155 height 56
click at [358, 170] on div "Клієнт" at bounding box center [351, 167] width 29 height 13
click at [367, 276] on input "380971225585" at bounding box center [363, 276] width 134 height 27
paste input "500317778"
type input "380500317778"
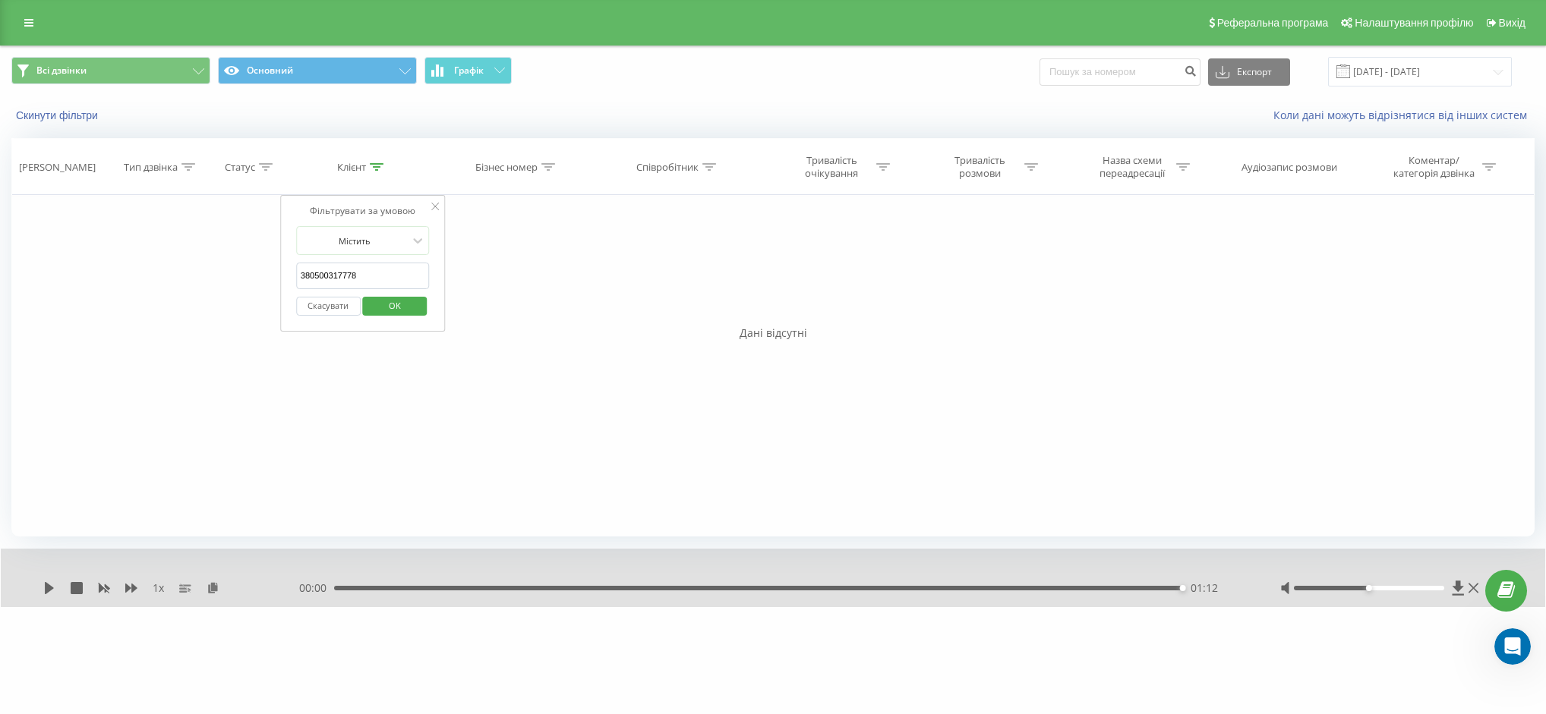
click at [390, 304] on span "OK" at bounding box center [395, 306] width 43 height 24
